Goal: Navigation & Orientation: Find specific page/section

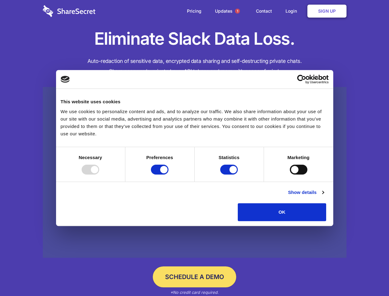
click at [99, 174] on div at bounding box center [91, 169] width 18 height 10
click at [168, 174] on input "Preferences" at bounding box center [160, 169] width 18 height 10
checkbox input "false"
click at [230, 174] on input "Statistics" at bounding box center [229, 169] width 18 height 10
checkbox input "false"
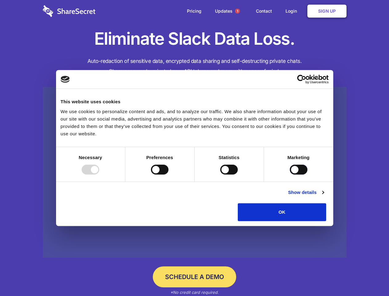
click at [290, 174] on input "Marketing" at bounding box center [299, 169] width 18 height 10
checkbox input "true"
click at [324, 196] on link "Show details" at bounding box center [306, 191] width 36 height 7
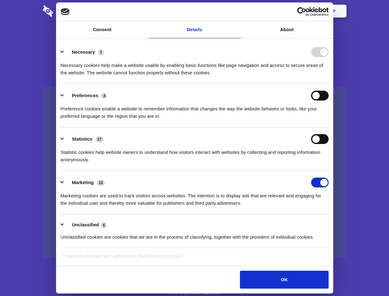
click at [328, 84] on li "Necessary 7 Necessary cookies help make a website usable by enabling basic func…" at bounding box center [195, 61] width 268 height 43
click at [237, 11] on span "1" at bounding box center [237, 11] width 5 height 5
